Goal: Obtain resource: Obtain resource

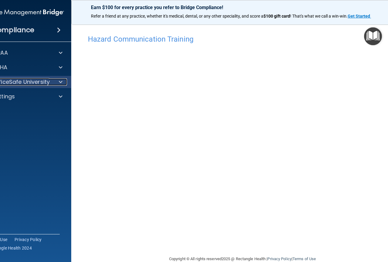
click at [59, 82] on span at bounding box center [61, 81] width 4 height 7
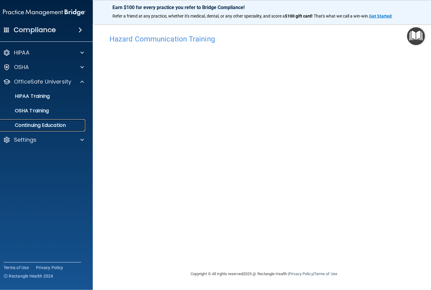
drag, startPoint x: 233, startPoint y: 4, endPoint x: 71, endPoint y: 126, distance: 203.4
click at [71, 126] on p "Continuing Education" at bounding box center [41, 125] width 83 height 6
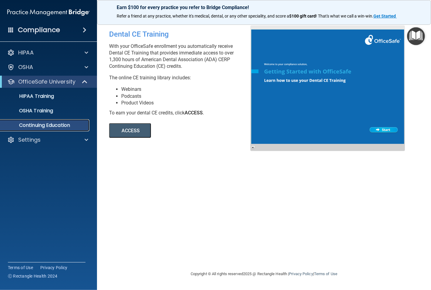
click at [62, 124] on p "Continuing Education" at bounding box center [45, 125] width 83 height 6
click at [44, 110] on p "OSHA Training" at bounding box center [28, 111] width 49 height 6
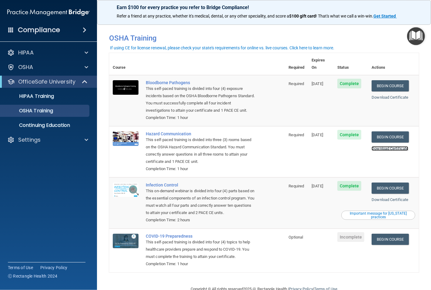
click at [388, 149] on link "Download Certificate" at bounding box center [390, 148] width 37 height 5
click at [387, 190] on link "Begin Course" at bounding box center [390, 188] width 37 height 11
click at [383, 199] on link "Download Certificate" at bounding box center [390, 200] width 37 height 5
click at [388, 189] on link "Begin Course" at bounding box center [390, 188] width 37 height 11
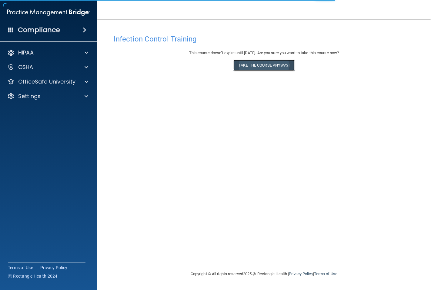
click at [254, 64] on button "Take the course anyway!" at bounding box center [263, 65] width 61 height 11
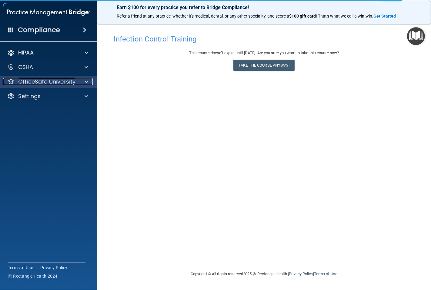
click at [83, 80] on div at bounding box center [85, 81] width 15 height 7
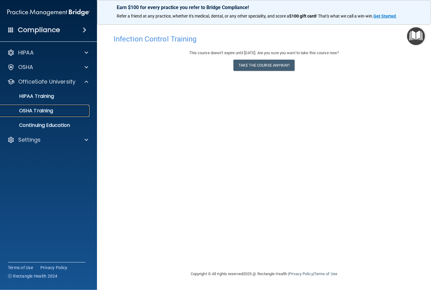
click at [47, 109] on p "OSHA Training" at bounding box center [28, 111] width 49 height 6
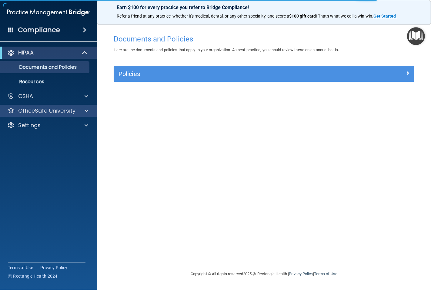
click at [89, 107] on div "OfficeSafe University" at bounding box center [48, 111] width 97 height 12
click at [87, 110] on span at bounding box center [87, 110] width 4 height 7
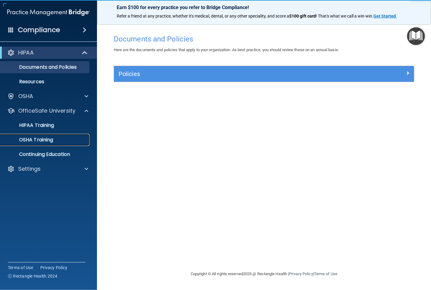
click at [52, 138] on p "OSHA Training" at bounding box center [28, 140] width 49 height 6
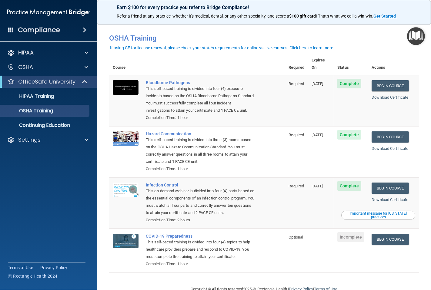
click at [388, 94] on div "Download Certificate" at bounding box center [394, 97] width 44 height 7
click at [387, 95] on link "Download Certificate" at bounding box center [390, 97] width 37 height 5
click at [70, 126] on p "Continuing Education" at bounding box center [45, 125] width 83 height 6
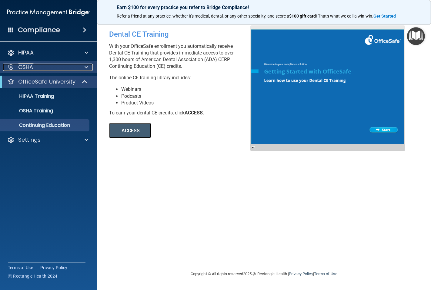
click at [86, 65] on span at bounding box center [87, 67] width 4 height 7
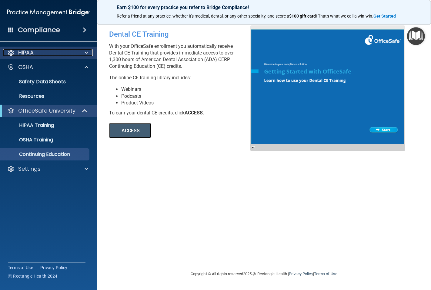
click at [87, 53] on span at bounding box center [87, 52] width 4 height 7
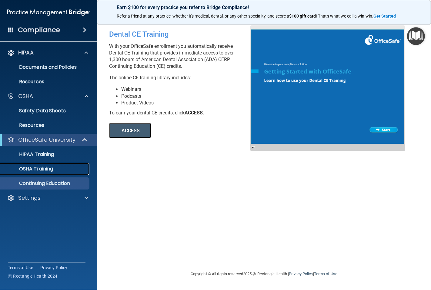
click at [47, 169] on p "OSHA Training" at bounding box center [28, 169] width 49 height 6
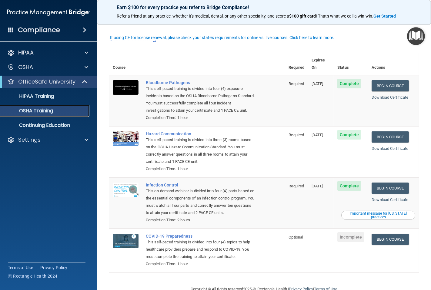
scroll to position [28, 0]
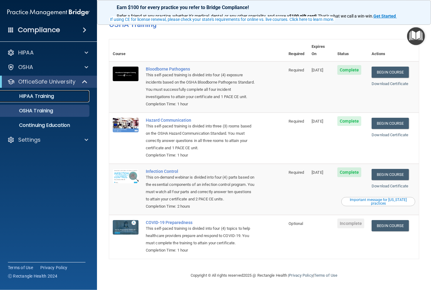
click at [49, 94] on p "HIPAA Training" at bounding box center [29, 96] width 50 height 6
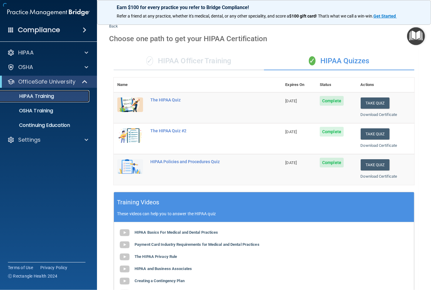
scroll to position [166, 0]
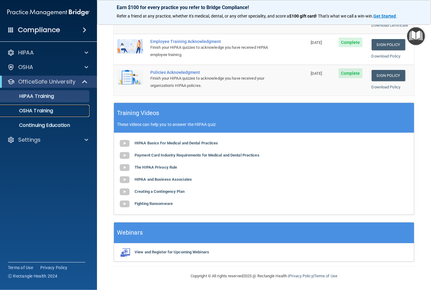
click at [31, 110] on p "OSHA Training" at bounding box center [28, 111] width 49 height 6
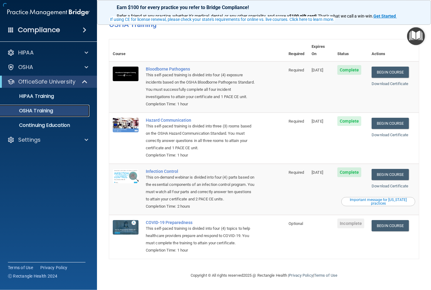
scroll to position [28, 0]
click at [49, 125] on p "Continuing Education" at bounding box center [45, 125] width 83 height 6
